Goal: Task Accomplishment & Management: Manage account settings

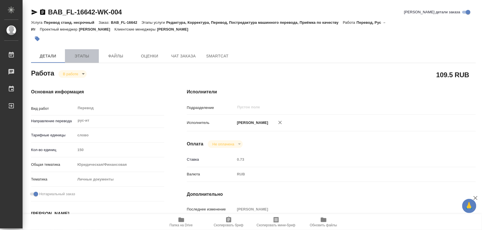
click at [88, 53] on span "Этапы" at bounding box center [81, 56] width 27 height 7
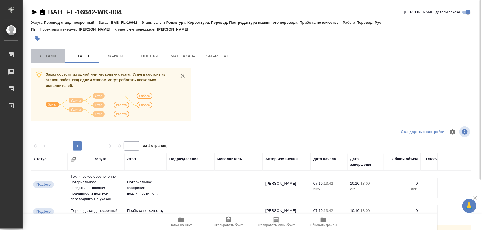
click at [52, 56] on span "Детали" at bounding box center [47, 56] width 27 height 7
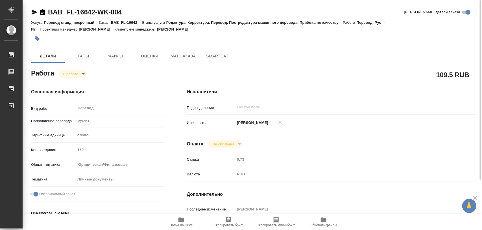
type textarea "x"
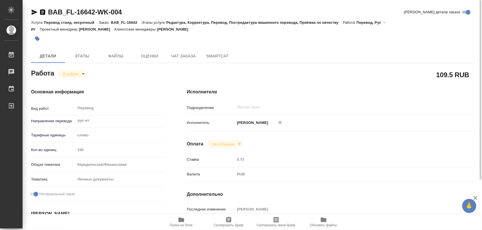
type textarea "x"
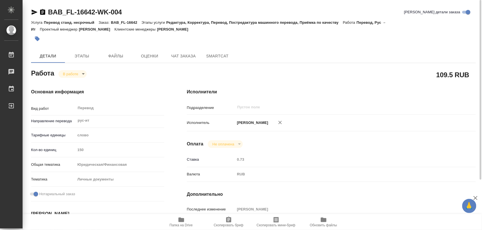
type textarea "x"
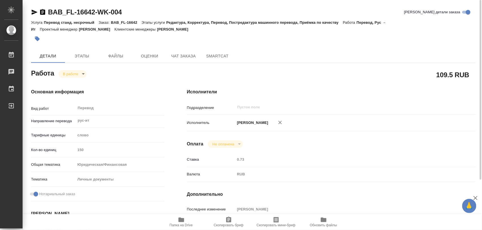
click at [37, 41] on icon "button" at bounding box center [37, 39] width 6 height 6
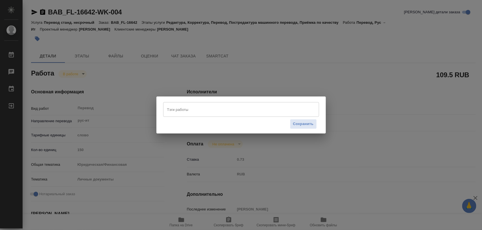
click at [191, 106] on input "Тэги работы" at bounding box center [236, 110] width 140 height 10
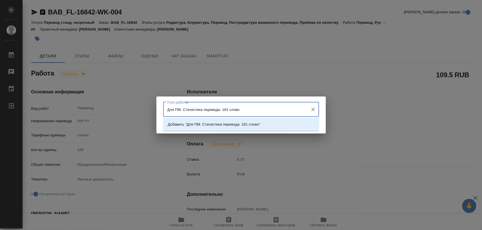
type input "Для ПМ. Статистика перевода: 181 слово."
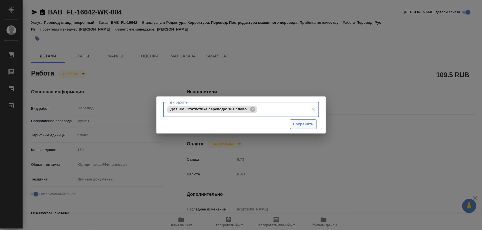
click at [311, 125] on span "Сохранить" at bounding box center [303, 124] width 21 height 7
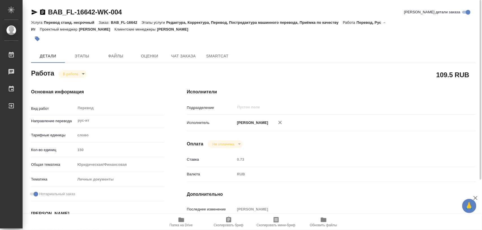
type input "inProgress"
type textarea "Перевод"
type textarea "x"
type input "рус-ит"
type input "5a8b1489cc6b4906c91bfd90"
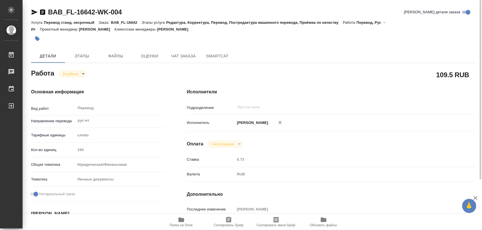
type input "150"
type input "yr-fn"
type input "5a8b8b956a9677013d343cfe"
checkbox input "true"
type input "[DATE] 13:42"
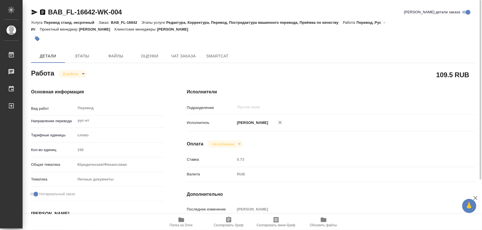
type input "[DATE] 14:33"
type input "[DATE] 13:00"
type input "notPayed"
type input "0.73"
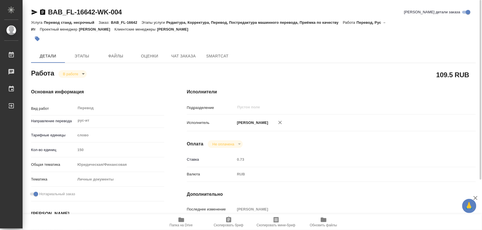
type input "RUB"
type input "[PERSON_NAME]"
type textarea "x"
type textarea "/Clients/FL_BAB/Orders/BAB_FL-16642/Translated/BAB_FL-16642-WK-004"
type textarea "x"
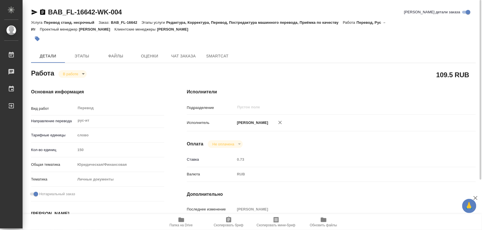
type input "BAB_FL-16642"
type input "Перевод станд. несрочный"
type input "Редактура, Корректура, Перевод, Постредактура машинного перевода, Приёмка по ка…"
type input "[PERSON_NAME]"
type input "/Clients/FL_BAB/Orders/BAB_FL-16642"
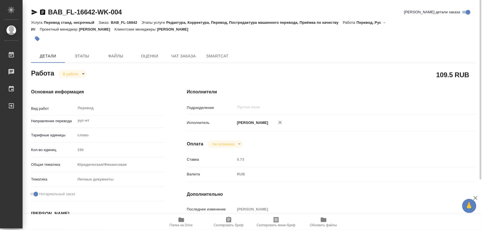
type textarea "x"
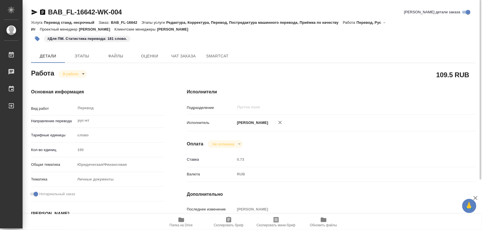
type textarea "x"
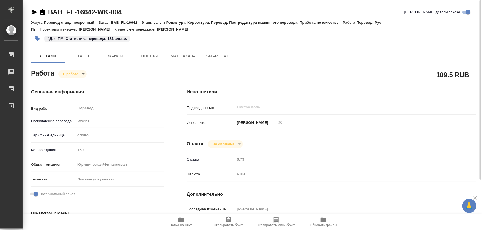
type textarea "x"
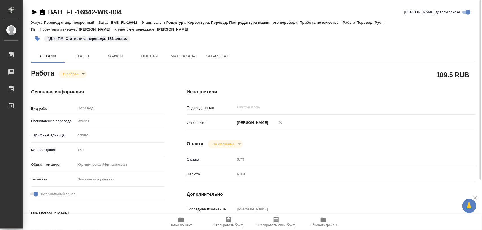
type textarea "x"
click at [80, 75] on body "🙏 .cls-1 fill:#fff; AWATERA Iglakov Maksim Работы 0 Чаты График Выйти BAB_FL-16…" at bounding box center [241, 115] width 482 height 230
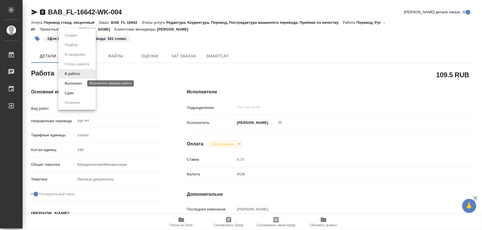
click at [77, 85] on button "Выполнен" at bounding box center [73, 83] width 21 height 6
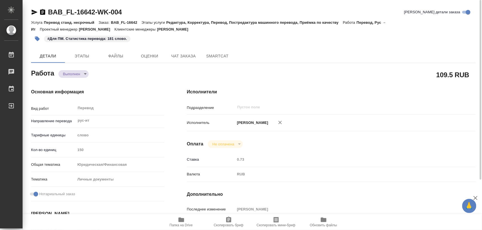
type textarea "x"
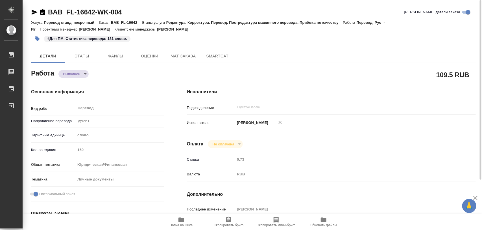
type textarea "x"
